Goal: Task Accomplishment & Management: Use online tool/utility

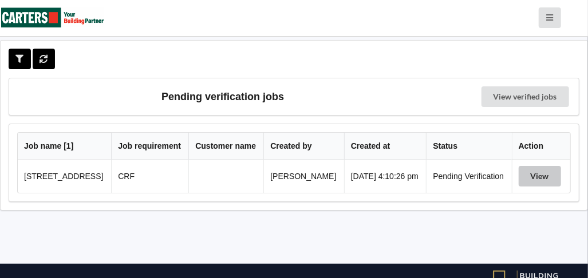
click at [547, 177] on button "View" at bounding box center [540, 176] width 42 height 21
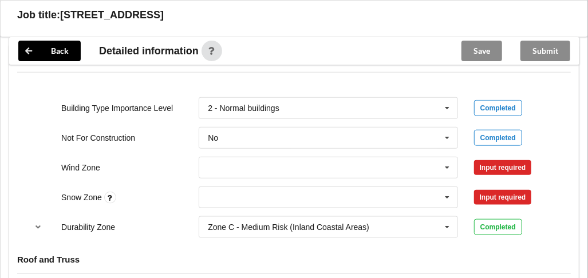
scroll to position [515, 0]
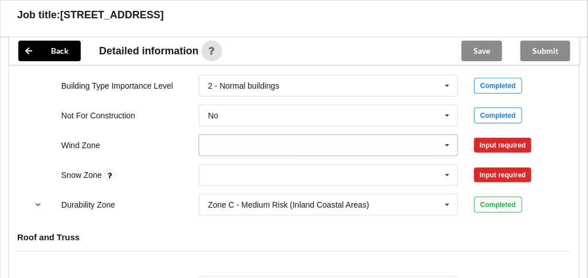
click at [451, 143] on icon at bounding box center [447, 145] width 17 height 21
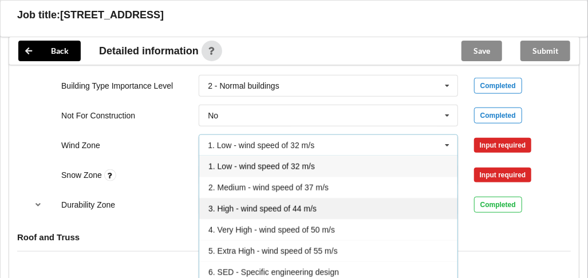
click at [372, 206] on div "3. High - wind speed of 44 m/s" at bounding box center [328, 208] width 258 height 21
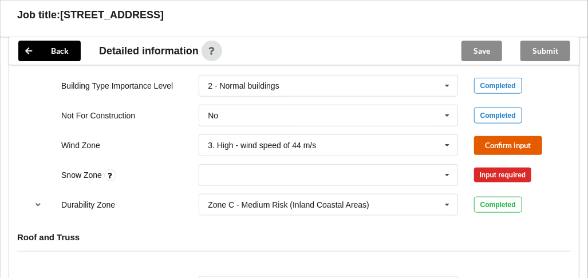
click at [487, 142] on button "Confirm input" at bounding box center [508, 145] width 68 height 19
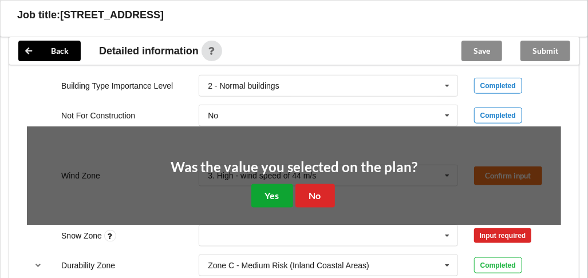
click at [261, 194] on button "Yes" at bounding box center [272, 195] width 42 height 23
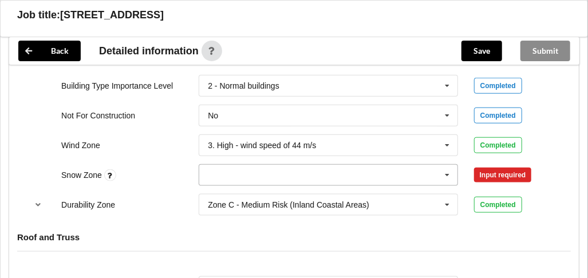
click at [449, 171] on icon at bounding box center [447, 175] width 17 height 21
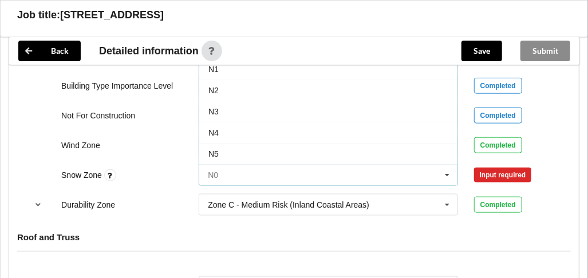
click at [379, 174] on input "text" at bounding box center [329, 175] width 258 height 21
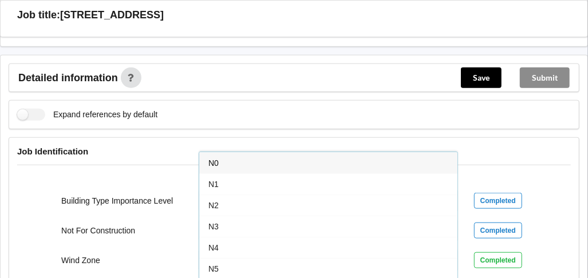
click at [336, 155] on div "N0" at bounding box center [328, 162] width 258 height 21
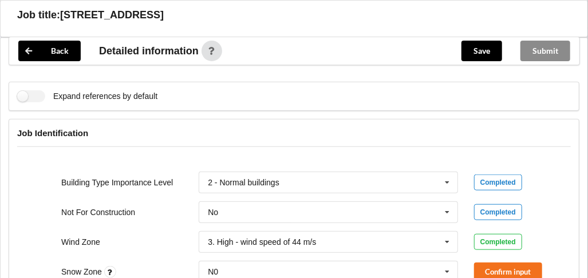
scroll to position [533, 0]
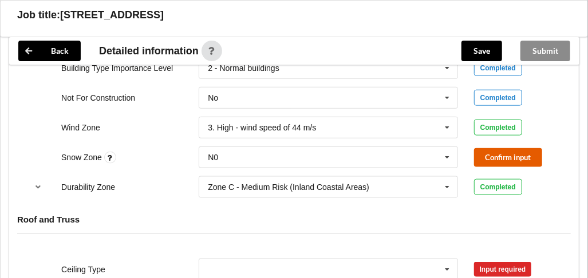
click at [519, 160] on button "Confirm input" at bounding box center [508, 157] width 68 height 19
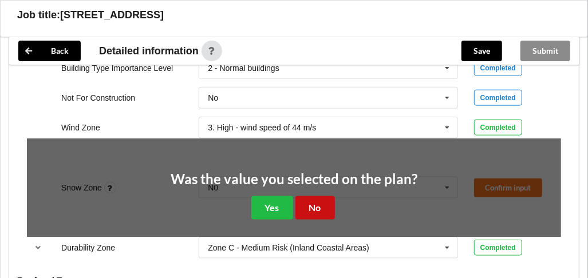
click at [320, 206] on button "No" at bounding box center [315, 207] width 40 height 23
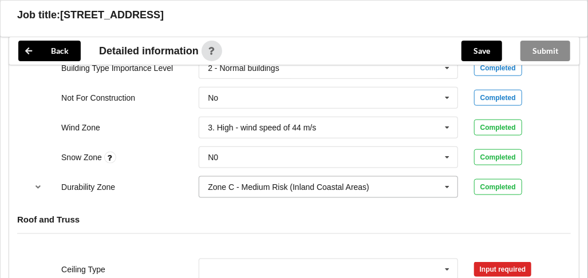
scroll to position [648, 0]
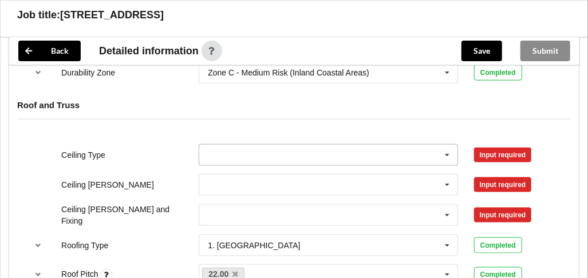
click at [446, 152] on icon at bounding box center [447, 155] width 17 height 21
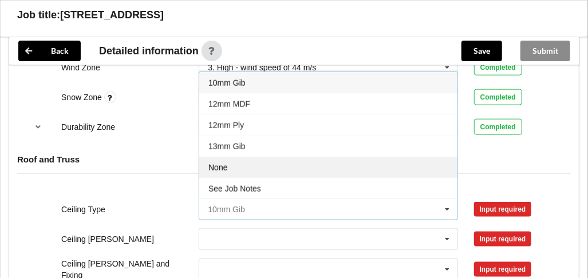
scroll to position [533, 0]
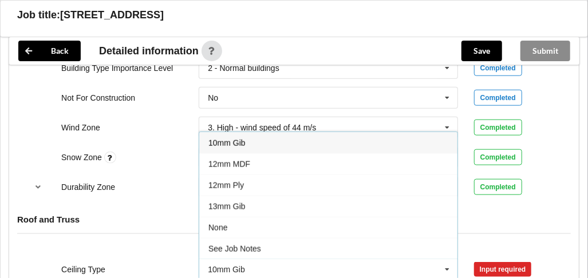
click at [346, 146] on div "10mm Gib" at bounding box center [328, 142] width 258 height 21
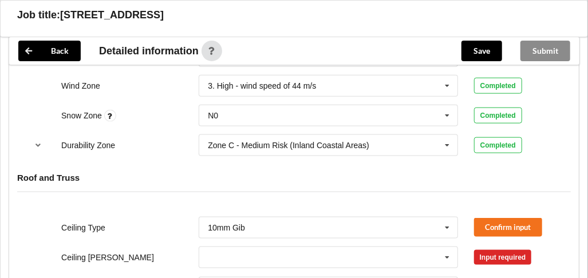
scroll to position [590, 0]
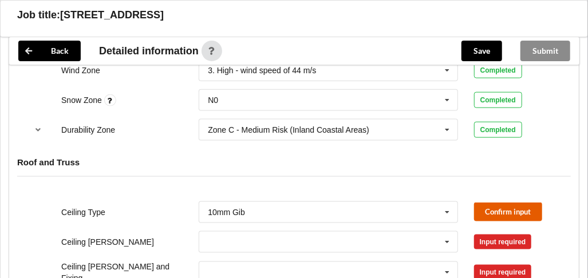
click at [528, 208] on button "Confirm input" at bounding box center [508, 212] width 68 height 19
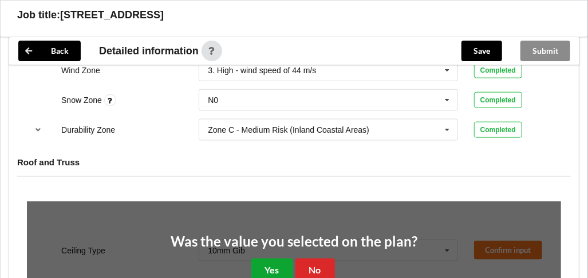
click at [278, 262] on button "Yes" at bounding box center [272, 270] width 42 height 23
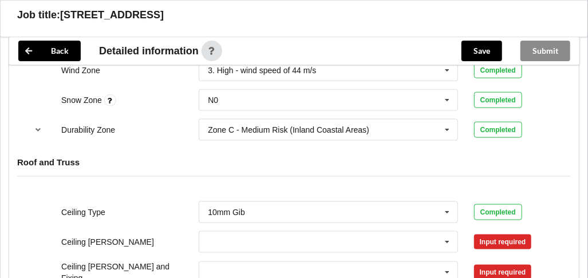
scroll to position [648, 0]
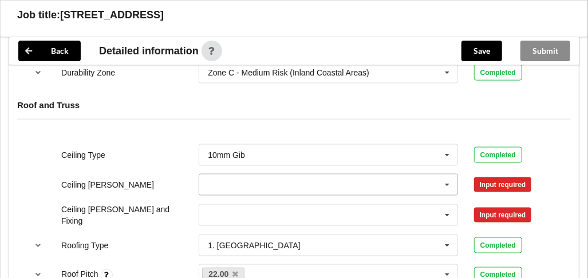
click at [445, 181] on icon at bounding box center [447, 185] width 17 height 21
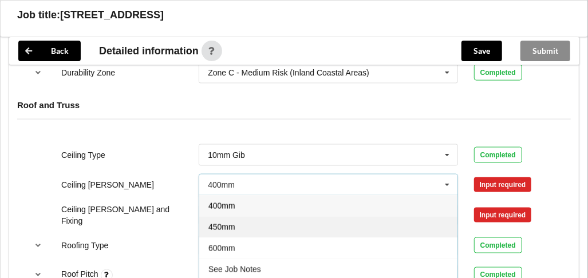
click at [309, 221] on div "450mm" at bounding box center [328, 226] width 258 height 21
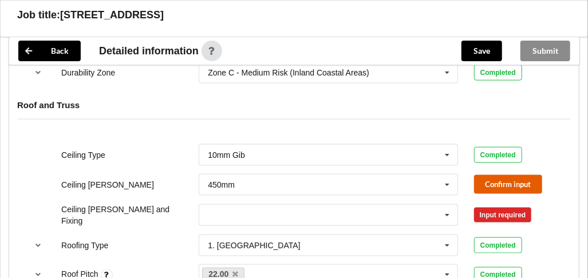
click at [533, 175] on button "Confirm input" at bounding box center [508, 184] width 68 height 19
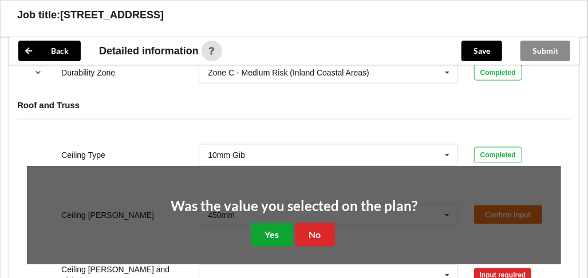
click at [266, 229] on button "Yes" at bounding box center [272, 234] width 42 height 23
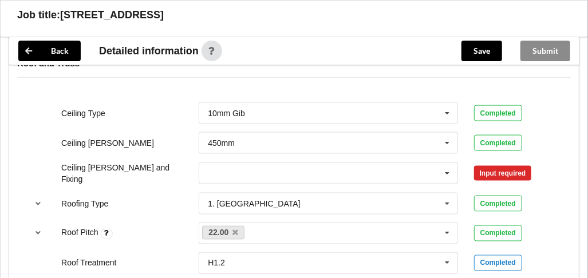
scroll to position [705, 0]
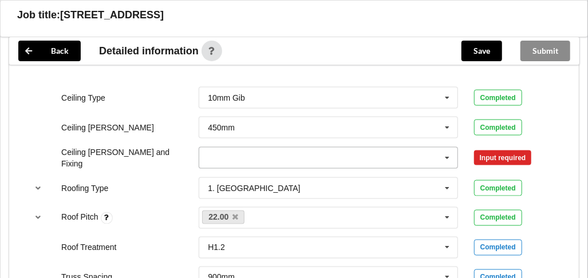
click at [447, 154] on icon at bounding box center [447, 158] width 17 height 21
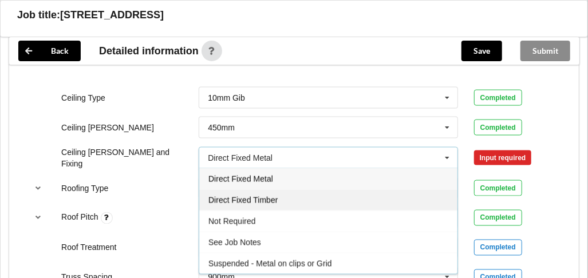
click at [334, 196] on div "Direct Fixed Timber" at bounding box center [328, 200] width 258 height 21
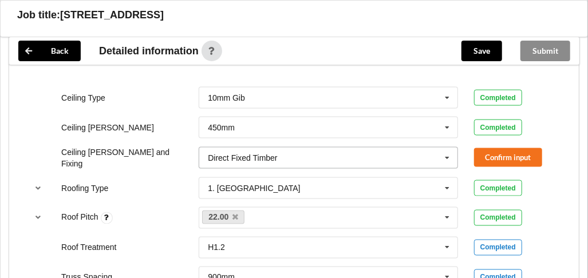
click at [445, 154] on icon at bounding box center [447, 158] width 17 height 21
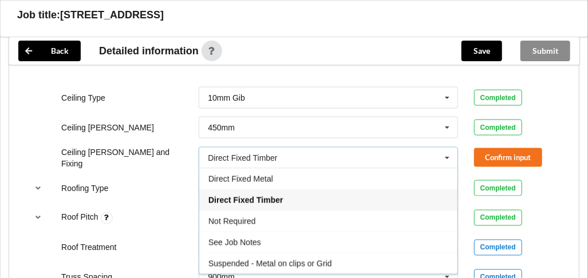
click at [282, 198] on span "Direct Fixed Timber" at bounding box center [245, 200] width 74 height 9
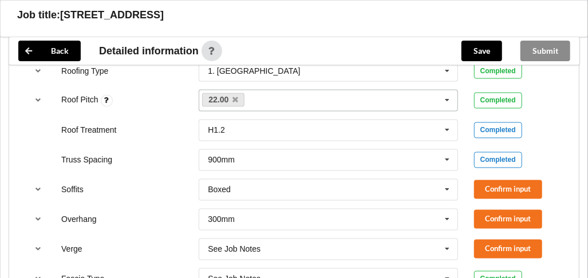
scroll to position [762, 0]
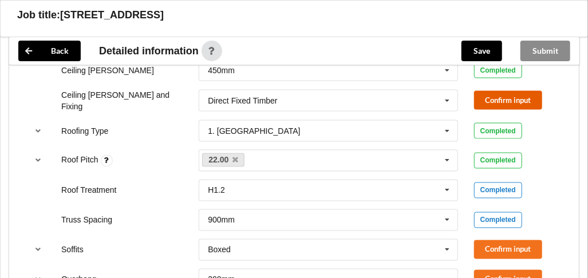
click at [500, 101] on button "Confirm input" at bounding box center [508, 100] width 68 height 19
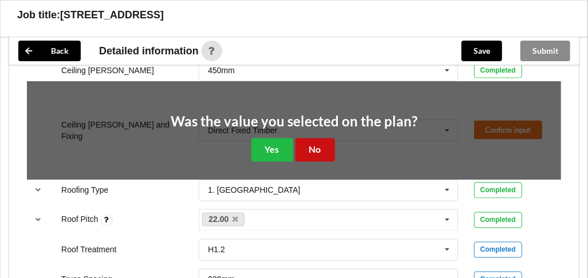
click at [318, 149] on button "No" at bounding box center [315, 150] width 40 height 23
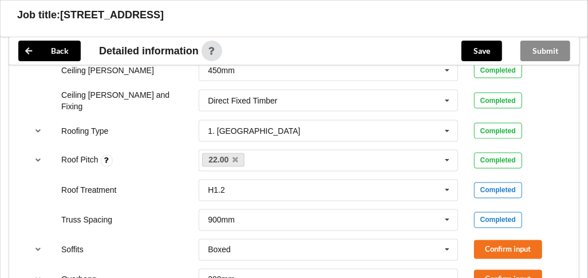
scroll to position [877, 0]
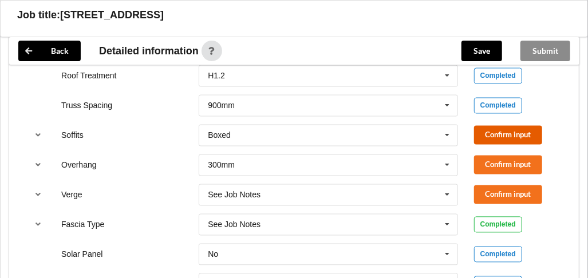
click at [502, 134] on button "Confirm input" at bounding box center [508, 135] width 68 height 19
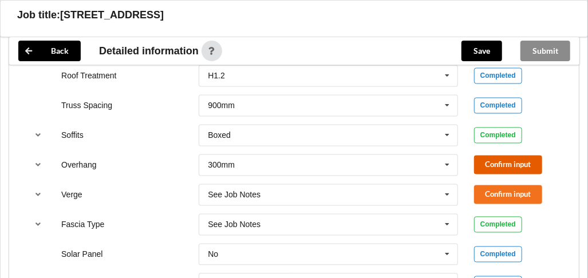
click at [490, 161] on button "Confirm input" at bounding box center [508, 165] width 68 height 19
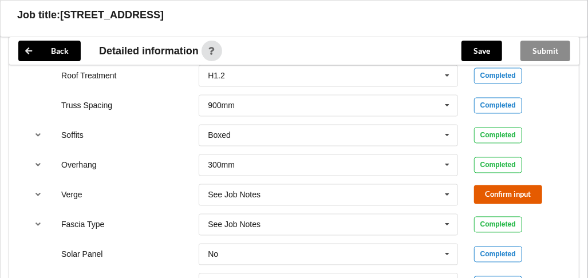
click at [486, 188] on button "Confirm input" at bounding box center [508, 195] width 68 height 19
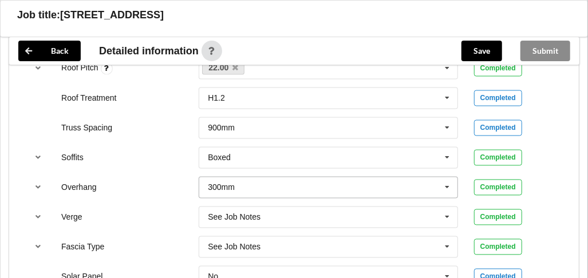
scroll to position [732, 0]
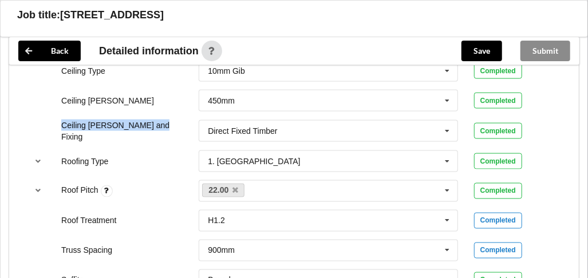
drag, startPoint x: 61, startPoint y: 125, endPoint x: 154, endPoint y: 129, distance: 93.4
click at [154, 129] on div "Ceiling [PERSON_NAME] and Fixing" at bounding box center [121, 131] width 137 height 23
click at [465, 125] on div "Direct Fixed Timber Direct Fixed Metal Direct Fixed Timber Not Required See Job…" at bounding box center [328, 131] width 275 height 38
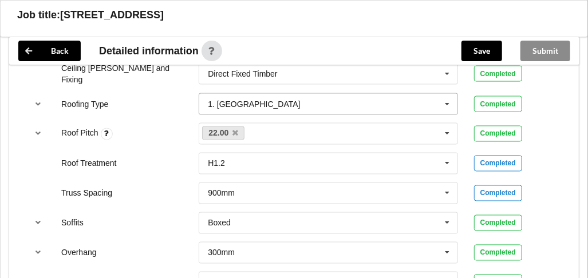
scroll to position [675, 0]
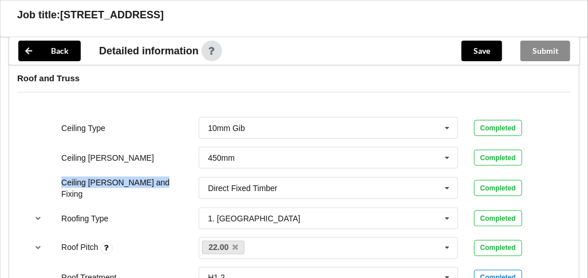
drag, startPoint x: 54, startPoint y: 183, endPoint x: 160, endPoint y: 183, distance: 105.4
click at [160, 183] on div "Ceiling [PERSON_NAME] and Fixing" at bounding box center [121, 188] width 137 height 23
drag, startPoint x: 160, startPoint y: 183, endPoint x: 135, endPoint y: 181, distance: 25.3
copy label "Ceiling [PERSON_NAME] and Fixing"
click at [451, 186] on icon at bounding box center [447, 188] width 17 height 21
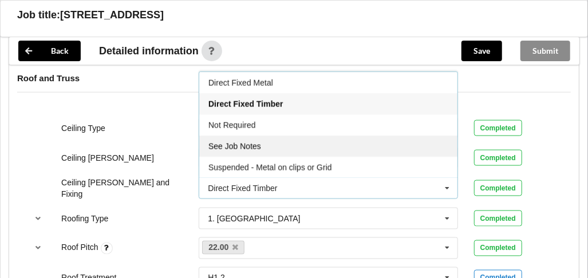
click at [301, 149] on div "See Job Notes" at bounding box center [328, 146] width 258 height 21
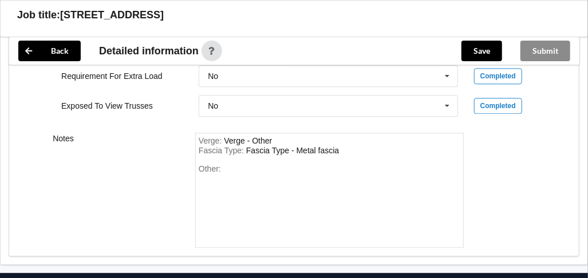
scroll to position [1190, 0]
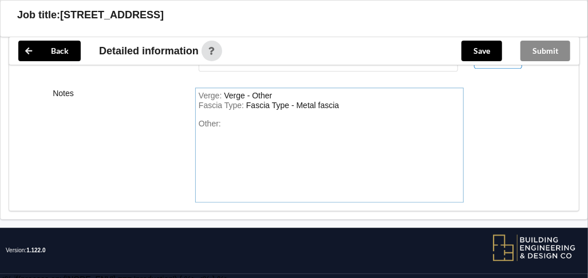
click at [221, 119] on div "Other:" at bounding box center [330, 159] width 262 height 80
drag, startPoint x: 231, startPoint y: 117, endPoint x: 433, endPoint y: 128, distance: 203.0
click at [433, 128] on div "Other:" at bounding box center [330, 159] width 262 height 80
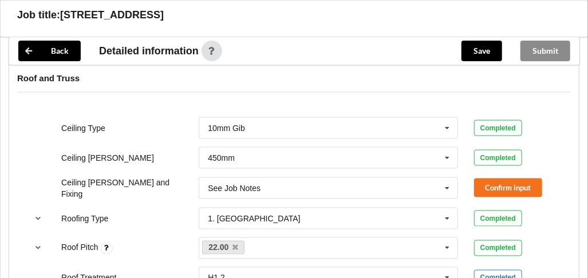
scroll to position [732, 0]
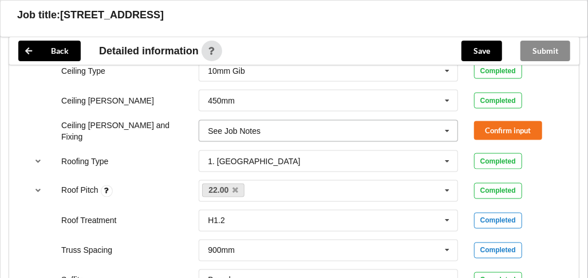
click at [446, 128] on icon at bounding box center [447, 131] width 17 height 21
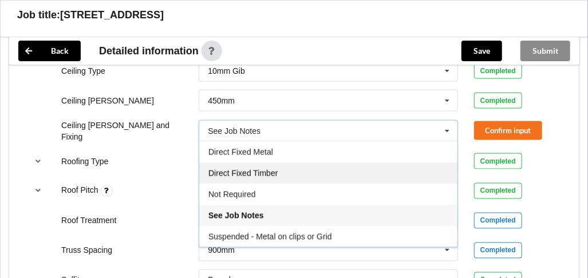
click at [405, 164] on div "Direct Fixed Timber" at bounding box center [328, 173] width 258 height 21
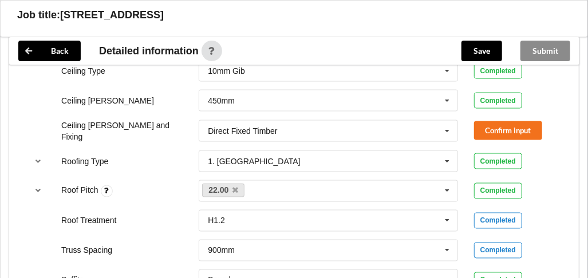
click at [541, 160] on div "Completed" at bounding box center [517, 161] width 87 height 16
click at [512, 126] on button "Confirm input" at bounding box center [508, 130] width 68 height 19
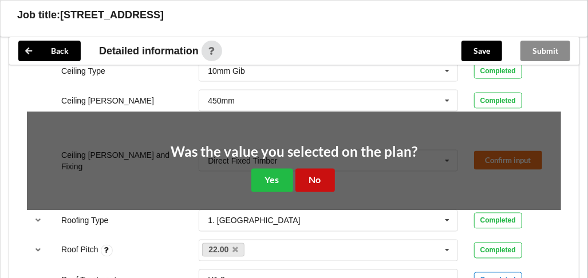
click at [322, 183] on button "No" at bounding box center [315, 180] width 40 height 23
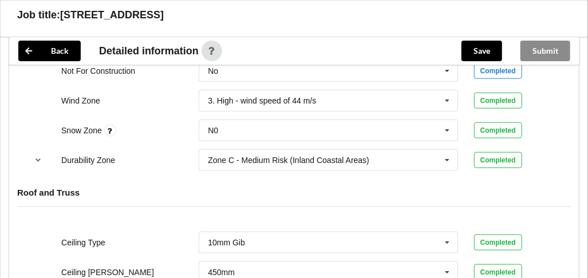
scroll to position [503, 0]
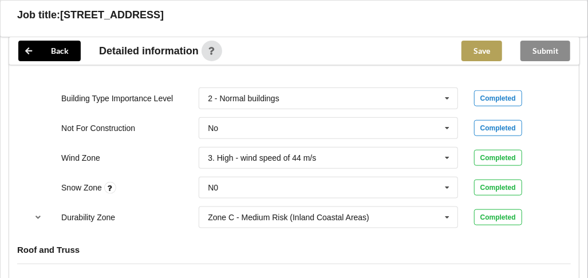
click at [484, 55] on button "Save" at bounding box center [482, 51] width 41 height 21
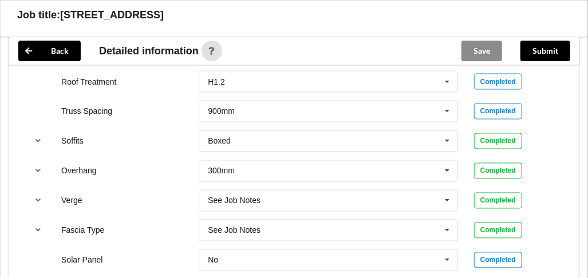
scroll to position [846, 0]
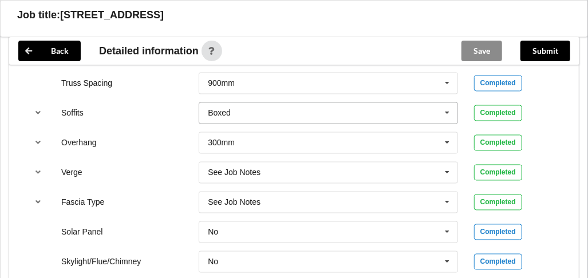
click at [446, 111] on icon at bounding box center [447, 113] width 17 height 21
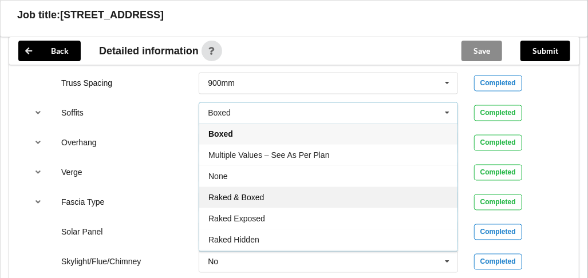
click at [408, 191] on div "Raked & Boxed" at bounding box center [328, 197] width 258 height 21
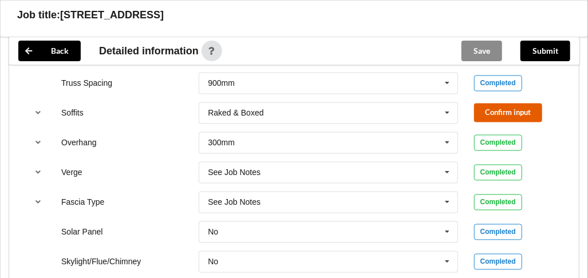
click at [489, 104] on button "Confirm input" at bounding box center [508, 113] width 68 height 19
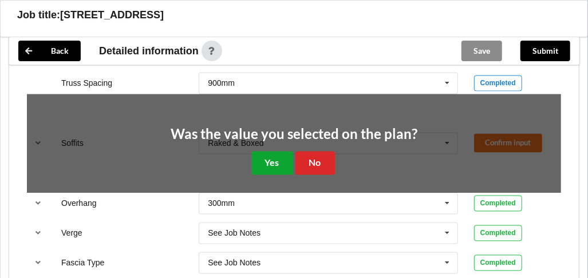
click at [286, 162] on button "Yes" at bounding box center [272, 163] width 42 height 23
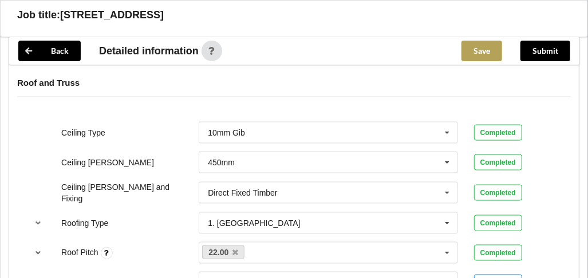
click at [490, 57] on button "Save" at bounding box center [482, 51] width 41 height 21
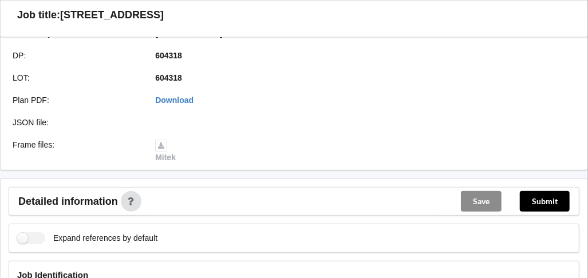
scroll to position [0, 0]
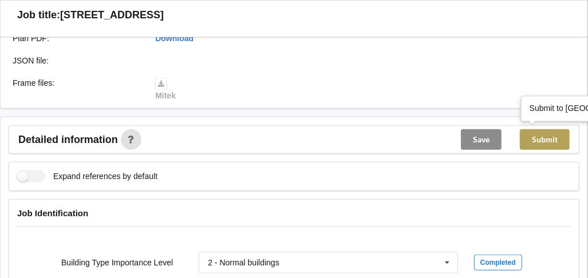
click at [537, 133] on button "Submit" at bounding box center [545, 139] width 50 height 21
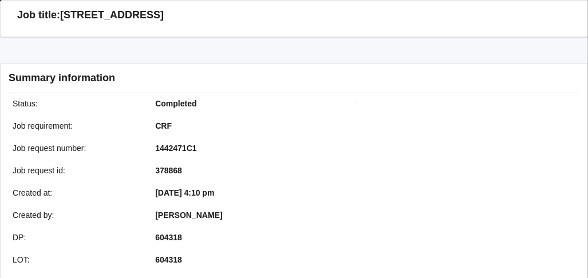
scroll to position [286, 0]
